Goal: Navigation & Orientation: Find specific page/section

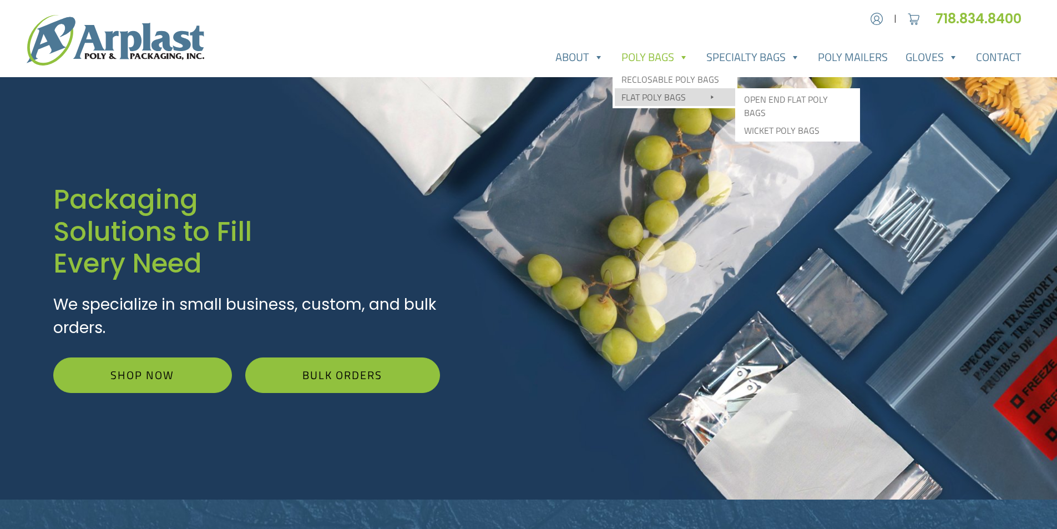
click at [657, 98] on link "Flat Poly Bags" at bounding box center [675, 97] width 120 height 18
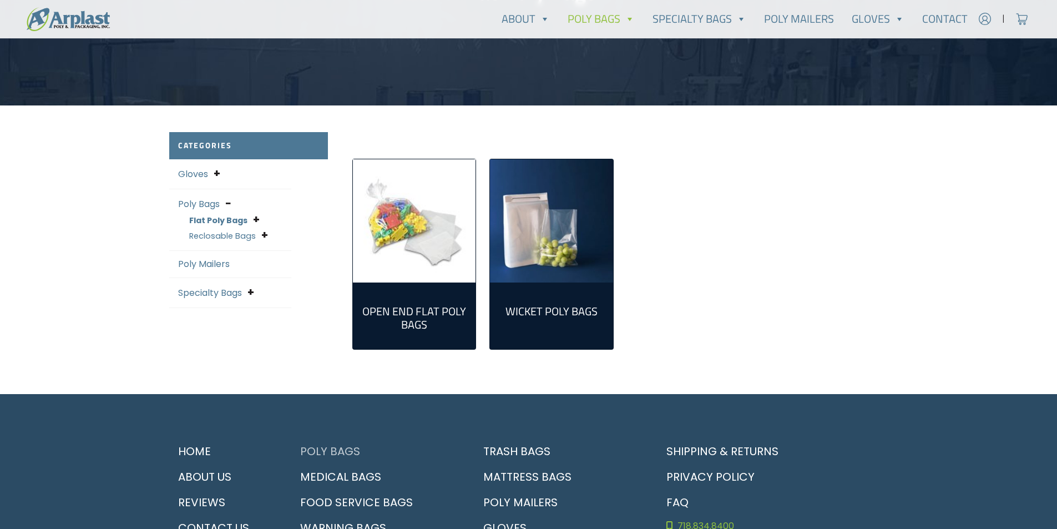
scroll to position [134, 0]
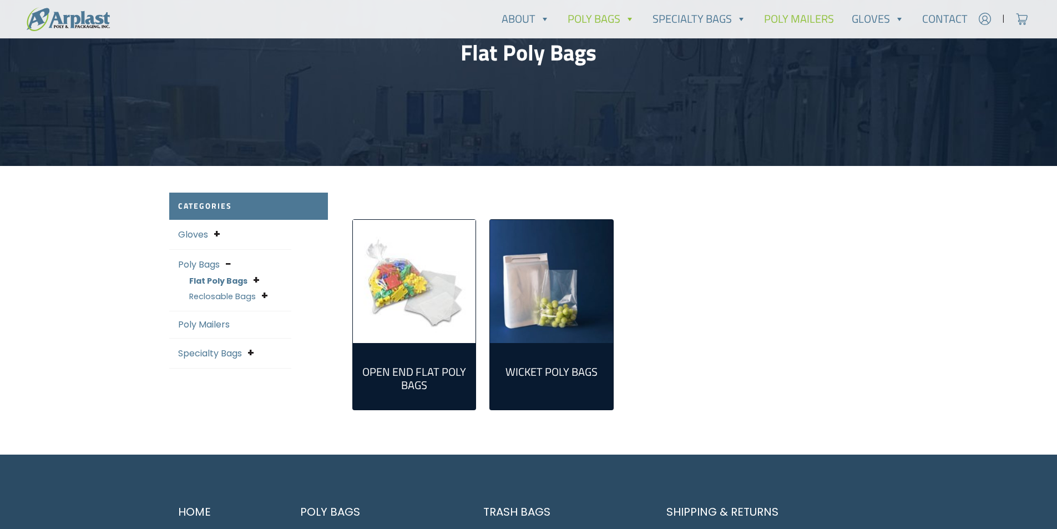
click at [808, 22] on link "Poly Mailers" at bounding box center [799, 19] width 88 height 22
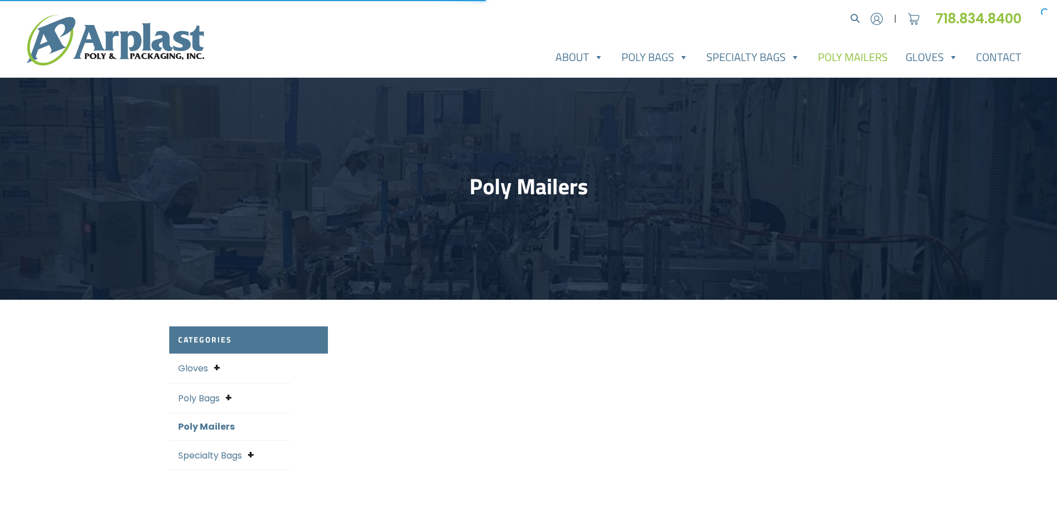
select select "25"
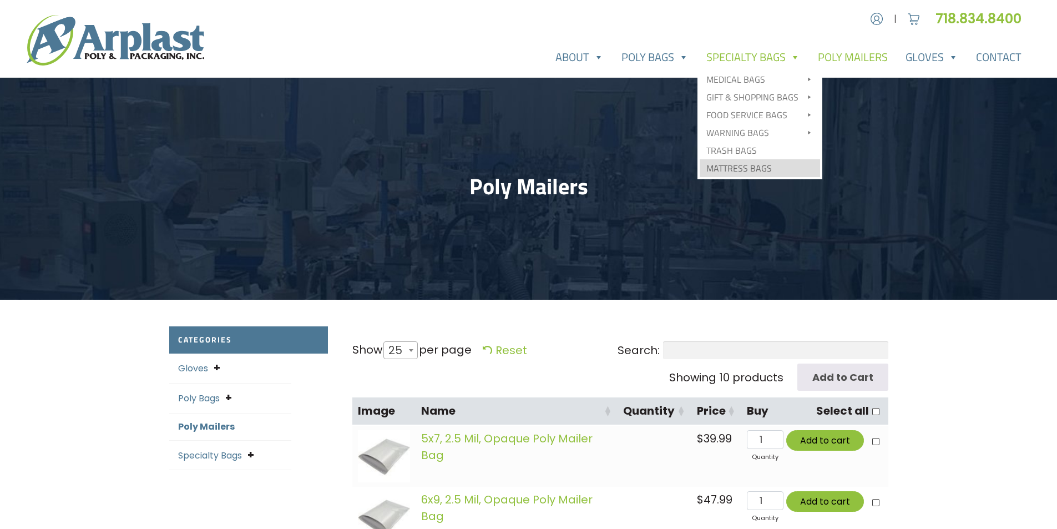
click at [720, 170] on link "Mattress Bags" at bounding box center [760, 168] width 120 height 18
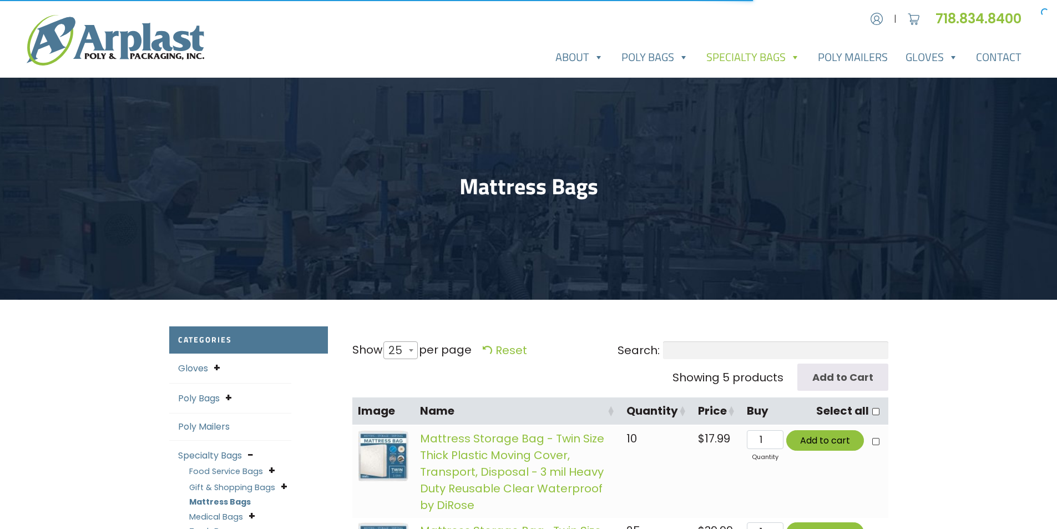
select select "25"
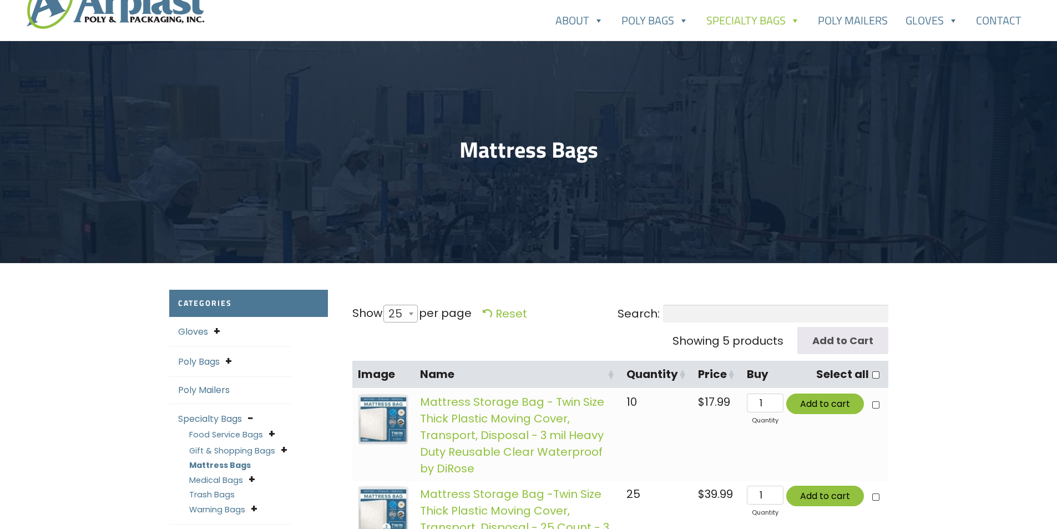
scroll to position [8, 0]
